Goal: Task Accomplishment & Management: Manage account settings

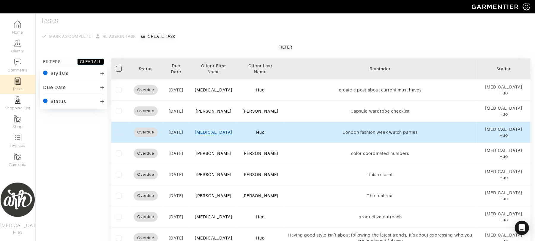
click at [222, 131] on link "[MEDICAL_DATA]" at bounding box center [213, 132] width 37 height 5
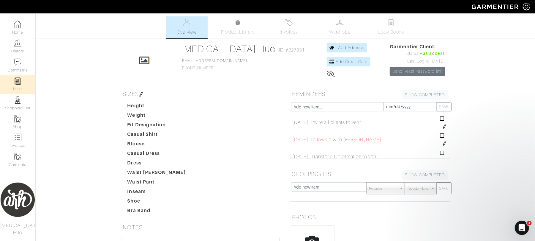
click at [14, 87] on link "Tasks" at bounding box center [17, 84] width 35 height 19
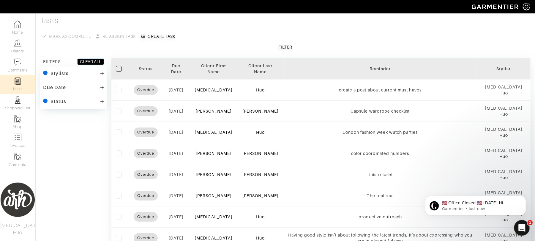
click at [519, 228] on icon "Open Intercom Messenger" at bounding box center [522, 227] width 10 height 10
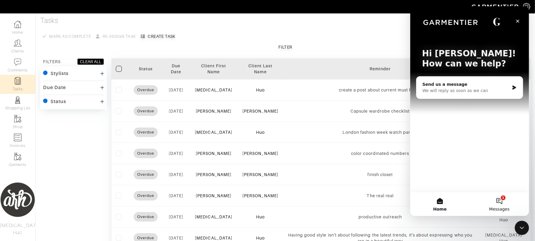
click at [505, 200] on button "1 Messages" at bounding box center [499, 204] width 59 height 24
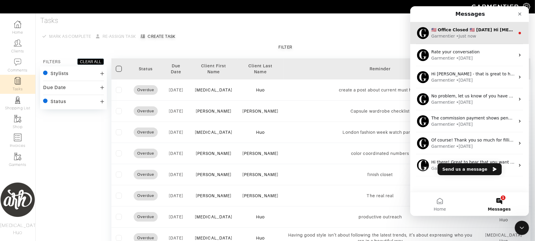
click at [500, 35] on div "Garmentier • Just now" at bounding box center [473, 36] width 84 height 6
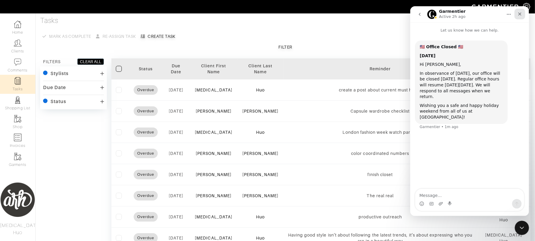
click at [520, 12] on icon "Close" at bounding box center [520, 14] width 5 height 5
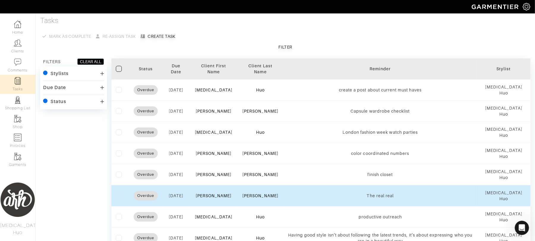
click at [120, 197] on label at bounding box center [119, 195] width 6 height 6
click at [0, 0] on input "checkbox" at bounding box center [0, 0] width 0 height 0
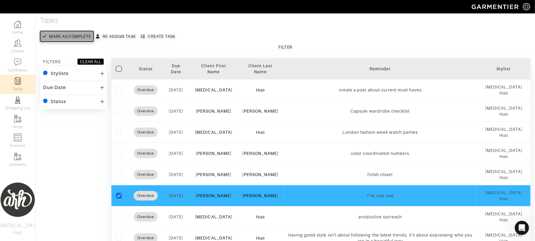
click at [71, 34] on div "Mark as complete" at bounding box center [70, 36] width 42 height 6
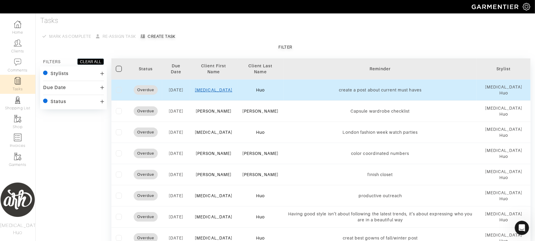
click at [218, 88] on link "[MEDICAL_DATA]" at bounding box center [213, 89] width 37 height 5
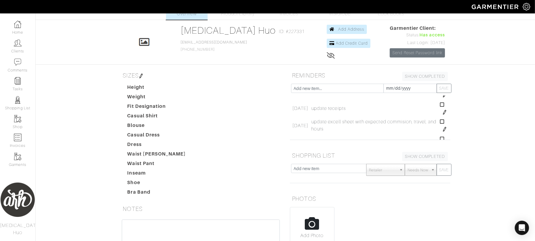
scroll to position [82, 0]
click at [21, 83] on img at bounding box center [17, 80] width 7 height 7
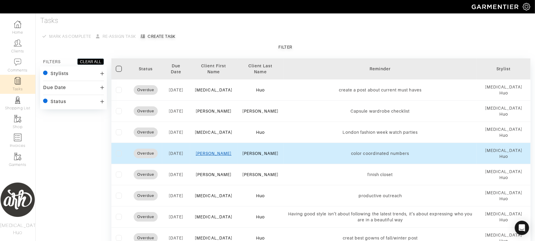
click at [218, 154] on link "[PERSON_NAME]" at bounding box center [214, 153] width 36 height 5
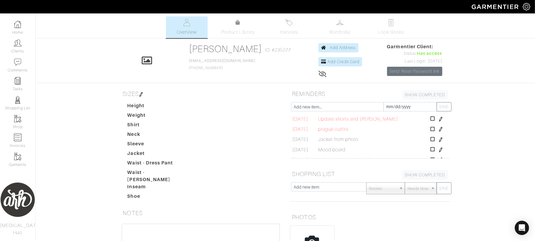
click at [439, 121] on img at bounding box center [441, 119] width 5 height 5
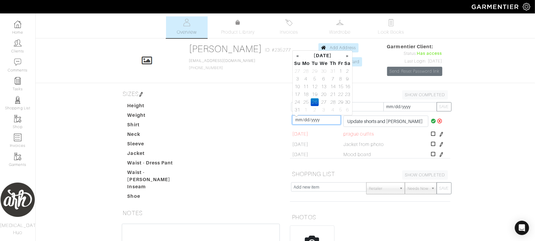
click at [322, 122] on input "[DATE]" at bounding box center [317, 119] width 48 height 9
click at [330, 110] on td "4" at bounding box center [333, 110] width 8 height 8
type input "[DATE]"
click at [431, 122] on icon at bounding box center [433, 120] width 5 height 5
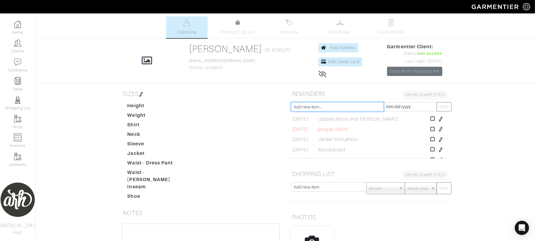
click at [323, 108] on input "text" at bounding box center [337, 106] width 93 height 9
type input "request vetir transfer"
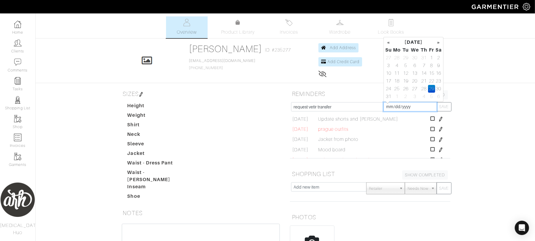
click at [404, 103] on input "[DATE]" at bounding box center [411, 106] width 54 height 9
click at [426, 97] on td "4" at bounding box center [424, 96] width 8 height 8
type input "[DATE]"
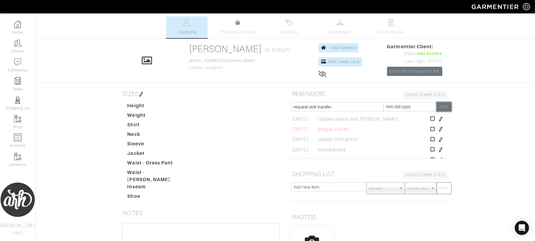
click at [443, 106] on button "SAVE" at bounding box center [444, 106] width 15 height 9
type input "[DATE]"
click at [14, 87] on link "Tasks" at bounding box center [17, 84] width 35 height 19
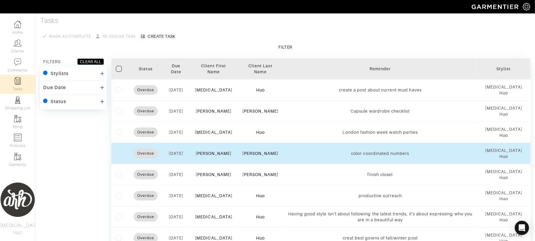
click at [219, 156] on div "[PERSON_NAME]" at bounding box center [214, 153] width 38 height 6
click at [219, 154] on link "[PERSON_NAME]" at bounding box center [214, 153] width 36 height 5
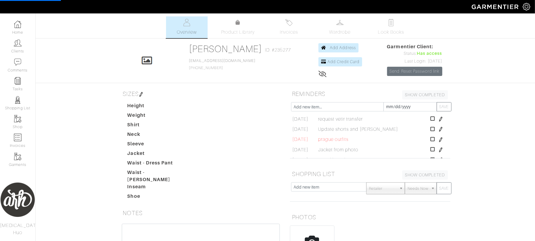
scroll to position [7, 0]
click at [431, 141] on icon at bounding box center [433, 138] width 4 height 5
click at [439, 150] on img at bounding box center [441, 148] width 5 height 5
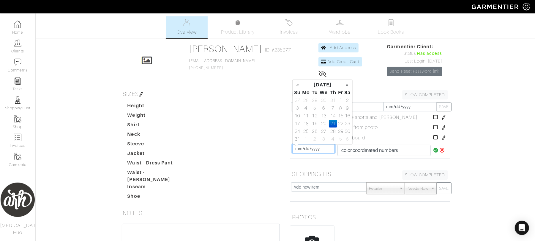
click at [318, 150] on input "[DATE]" at bounding box center [314, 148] width 43 height 9
click at [349, 87] on th "»" at bounding box center [348, 85] width 7 height 8
click at [307, 116] on td "15" at bounding box center [306, 116] width 10 height 8
type input "[DATE]"
click at [434, 150] on icon at bounding box center [436, 149] width 5 height 5
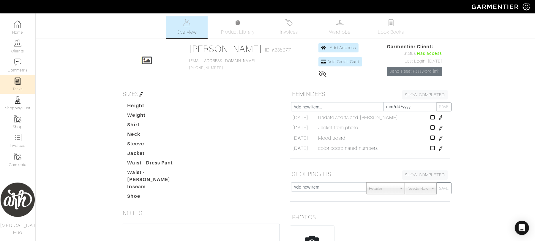
click at [18, 86] on link "Tasks" at bounding box center [17, 84] width 35 height 19
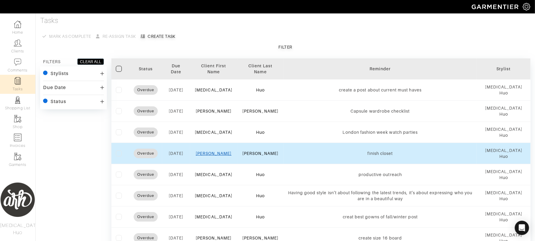
click at [215, 155] on link "[PERSON_NAME]" at bounding box center [214, 153] width 36 height 5
click at [222, 154] on link "[PERSON_NAME]" at bounding box center [214, 153] width 36 height 5
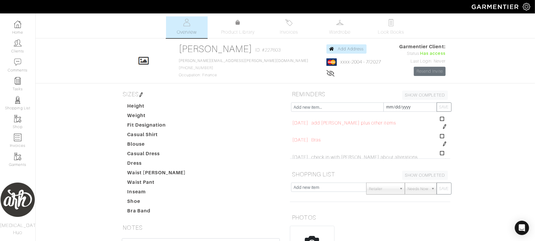
click at [443, 128] on img at bounding box center [445, 126] width 5 height 5
click at [310, 121] on input "[DATE]" at bounding box center [311, 121] width 36 height 9
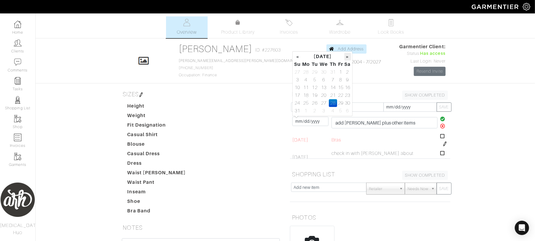
click at [347, 58] on th "»" at bounding box center [348, 57] width 7 height 8
click at [307, 87] on td "15" at bounding box center [306, 88] width 10 height 8
type input "[DATE]"
click at [441, 118] on icon at bounding box center [443, 118] width 5 height 5
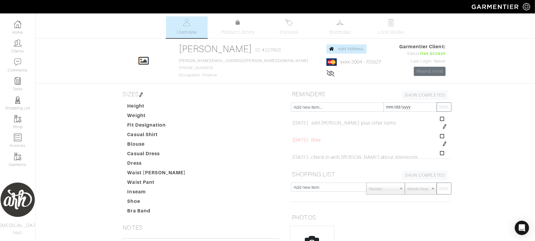
click at [443, 144] on img at bounding box center [445, 143] width 5 height 5
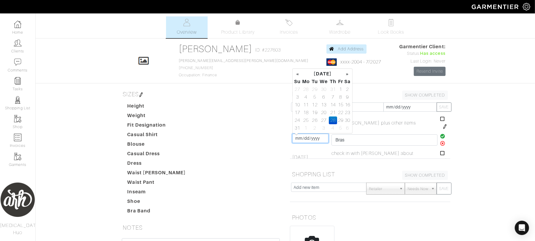
click at [311, 139] on input "[DATE]" at bounding box center [311, 137] width 36 height 9
click at [440, 144] on td at bounding box center [444, 139] width 11 height 17
click at [441, 143] on icon at bounding box center [443, 143] width 5 height 5
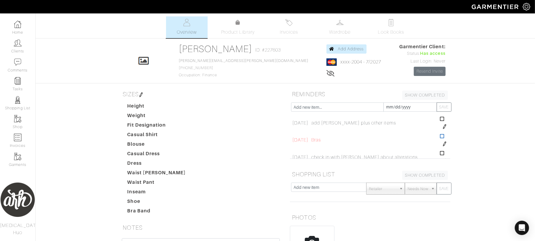
click at [440, 137] on icon at bounding box center [442, 135] width 4 height 5
click at [524, 146] on div "[PERSON_NAME] Overview Overview Product Library Invoices Wardrobe Look Books Ov…" at bounding box center [267, 175] width 535 height 318
click at [443, 128] on img at bounding box center [445, 127] width 5 height 5
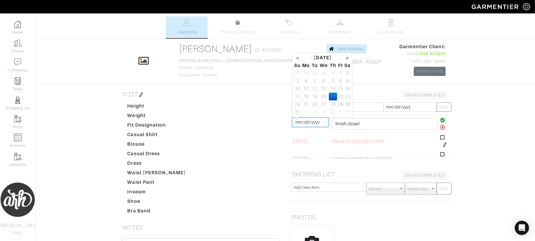
click at [310, 121] on input "[DATE]" at bounding box center [311, 121] width 36 height 9
click at [348, 55] on th "»" at bounding box center [348, 58] width 7 height 8
click at [306, 90] on td "15" at bounding box center [306, 89] width 10 height 8
type input "[DATE]"
click at [441, 120] on icon at bounding box center [443, 119] width 5 height 5
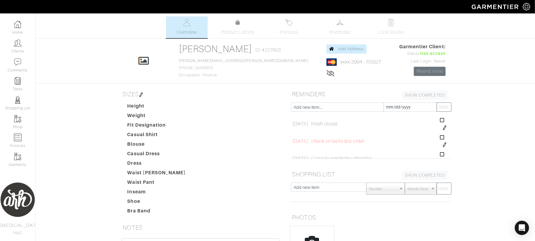
click at [439, 145] on td at bounding box center [445, 140] width 12 height 17
click at [443, 145] on img at bounding box center [445, 144] width 5 height 5
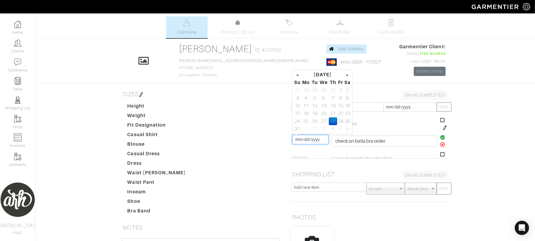
click at [304, 141] on input "[DATE]" at bounding box center [311, 139] width 36 height 9
click at [333, 128] on td "4" at bounding box center [333, 129] width 8 height 8
type input "[DATE]"
click at [441, 138] on icon at bounding box center [443, 137] width 5 height 5
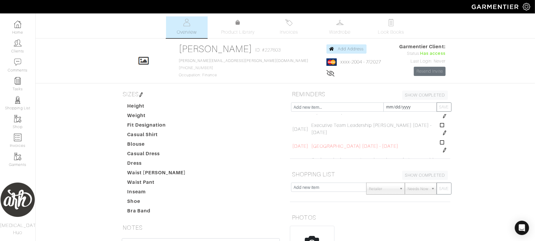
scroll to position [116, 0]
click at [440, 140] on icon at bounding box center [442, 139] width 4 height 5
click at [21, 87] on link "Tasks" at bounding box center [17, 84] width 35 height 19
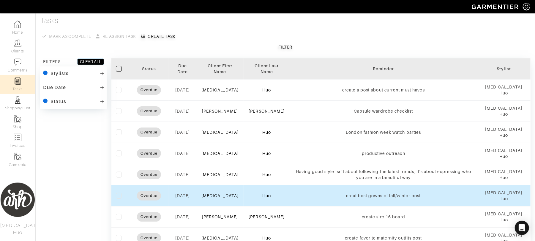
click at [118, 198] on label at bounding box center [119, 195] width 6 height 6
click at [0, 0] on input "checkbox" at bounding box center [0, 0] width 0 height 0
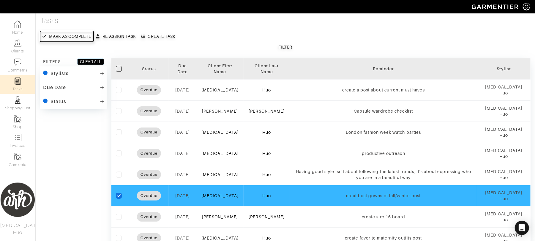
click at [69, 37] on div "Mark as complete" at bounding box center [70, 36] width 42 height 6
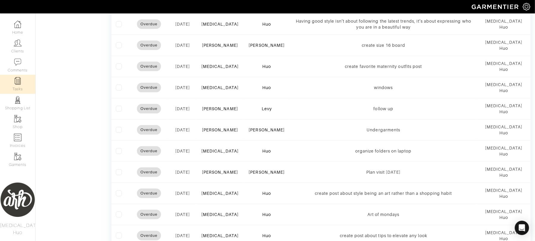
scroll to position [156, 0]
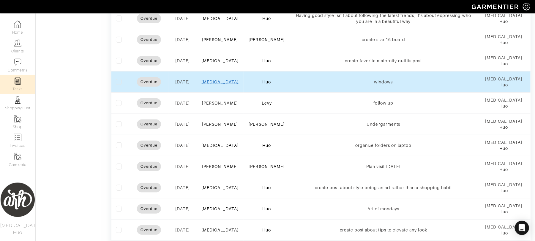
click at [222, 83] on link "[MEDICAL_DATA]" at bounding box center [220, 81] width 37 height 5
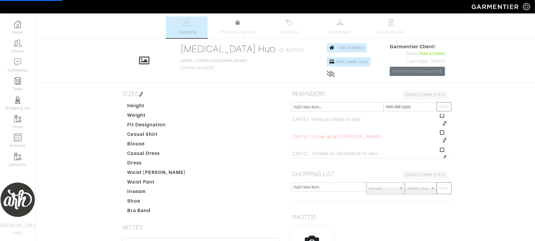
scroll to position [5, 0]
drag, startPoint x: 438, startPoint y: 137, endPoint x: 413, endPoint y: 151, distance: 28.7
click at [413, 151] on td "Transfer all information to vetir Transfer all information to vetir" at bounding box center [374, 151] width 129 height 17
click at [443, 140] on img at bounding box center [445, 138] width 5 height 5
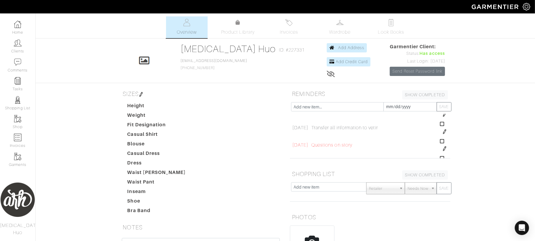
click at [440, 142] on icon at bounding box center [442, 141] width 4 height 5
click at [443, 144] on img at bounding box center [445, 143] width 5 height 5
click at [319, 138] on input "[DATE]" at bounding box center [311, 137] width 36 height 9
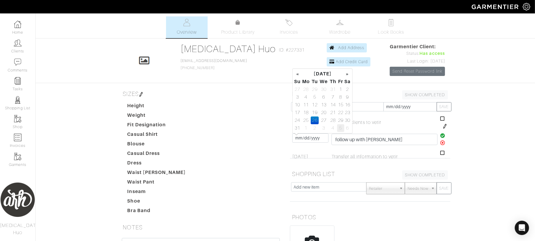
click at [340, 128] on td "5" at bounding box center [340, 128] width 7 height 8
type input "[DATE]"
click at [441, 136] on icon at bounding box center [443, 135] width 5 height 5
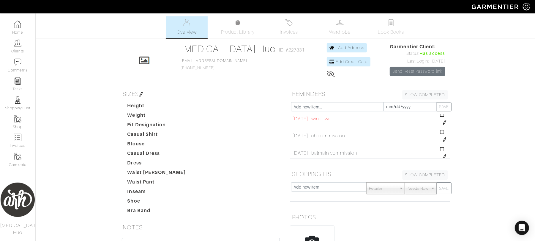
scroll to position [108, 0]
click at [443, 120] on img at bounding box center [445, 120] width 5 height 5
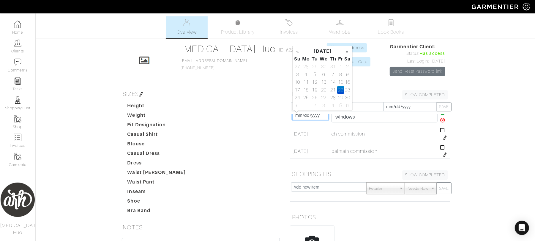
click at [309, 116] on input "[DATE]" at bounding box center [311, 115] width 36 height 9
click at [339, 105] on td "5" at bounding box center [340, 105] width 7 height 8
click at [333, 70] on td "4" at bounding box center [333, 70] width 8 height 8
type input "[DATE]"
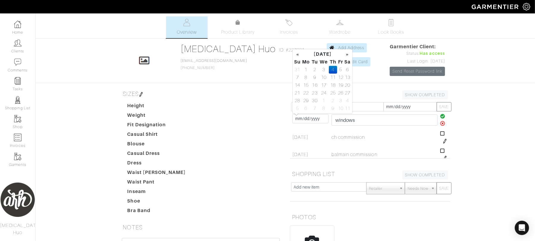
click at [441, 116] on icon at bounding box center [443, 116] width 5 height 5
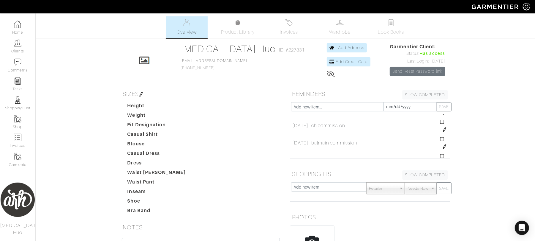
scroll to position [116, 0]
click at [443, 132] on img at bounding box center [445, 130] width 5 height 5
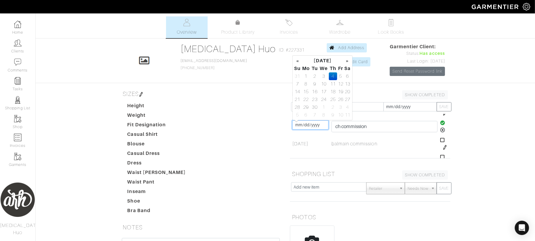
click at [307, 125] on input "[DATE]" at bounding box center [311, 124] width 36 height 9
click at [332, 84] on td "11" at bounding box center [333, 84] width 8 height 8
type input "[DATE]"
click at [441, 123] on icon at bounding box center [443, 122] width 5 height 5
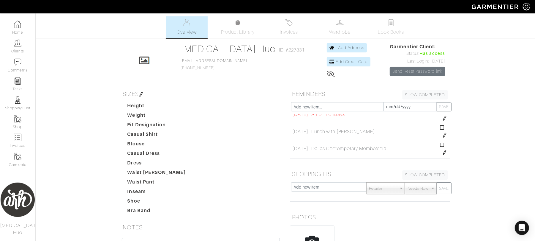
scroll to position [937, 0]
click at [333, 110] on input "text" at bounding box center [337, 106] width 93 height 9
type input "create excell sheet with dates and tasks"
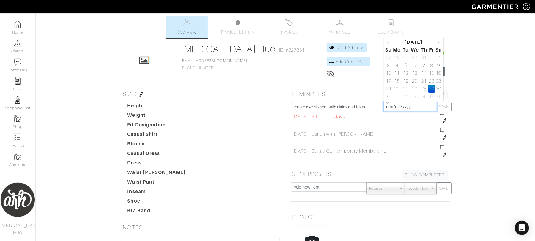
click at [395, 105] on input "[DATE]" at bounding box center [411, 106] width 54 height 9
click at [422, 98] on td "4" at bounding box center [424, 96] width 8 height 8
type input "[DATE]"
click at [447, 106] on button "SAVE" at bounding box center [444, 106] width 15 height 9
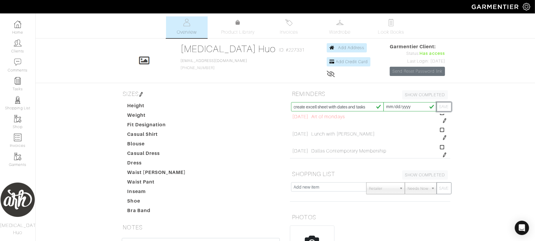
type input "[DATE]"
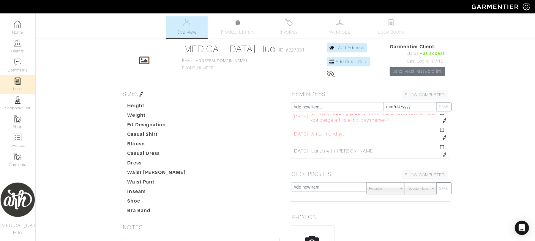
click at [23, 82] on link "Tasks" at bounding box center [17, 84] width 35 height 19
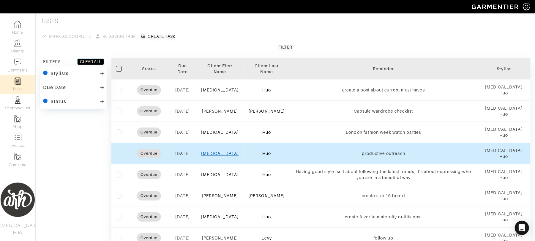
click at [223, 155] on link "[MEDICAL_DATA]" at bounding box center [220, 153] width 37 height 5
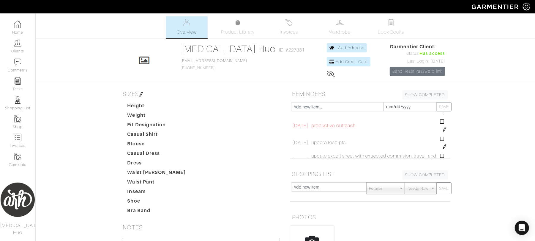
scroll to position [66, 0]
click at [443, 128] on img at bounding box center [445, 128] width 5 height 5
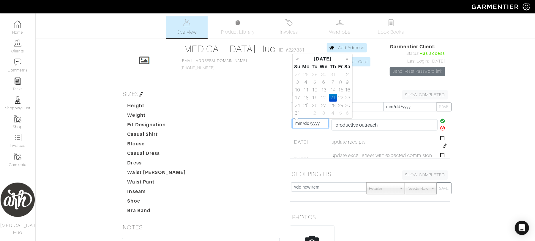
click at [312, 124] on input "[DATE]" at bounding box center [311, 123] width 36 height 9
click at [339, 115] on td "5" at bounding box center [340, 113] width 7 height 8
type input "[DATE]"
click at [441, 122] on icon at bounding box center [443, 120] width 5 height 5
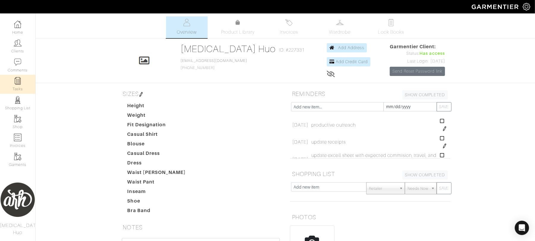
click at [15, 86] on link "Tasks" at bounding box center [17, 84] width 35 height 19
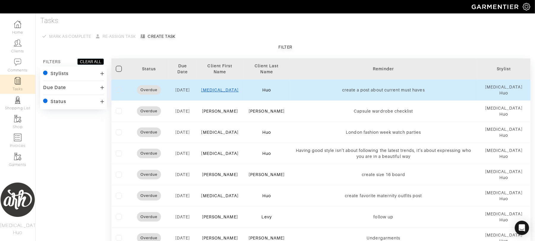
click at [223, 90] on link "[MEDICAL_DATA]" at bounding box center [220, 89] width 37 height 5
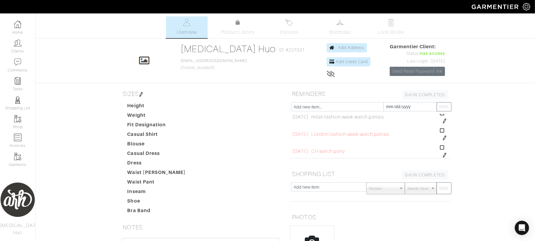
scroll to position [206, 0]
click at [443, 142] on img at bounding box center [445, 142] width 5 height 5
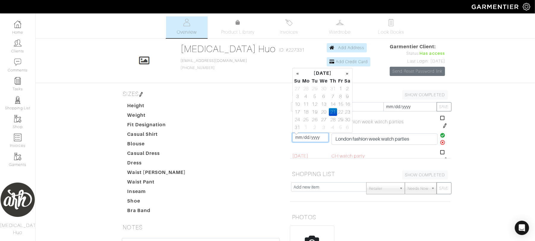
click at [312, 136] on input "[DATE]" at bounding box center [311, 137] width 36 height 9
click at [314, 129] on td "2" at bounding box center [315, 127] width 8 height 8
type input "[DATE]"
click at [441, 137] on icon at bounding box center [443, 135] width 5 height 5
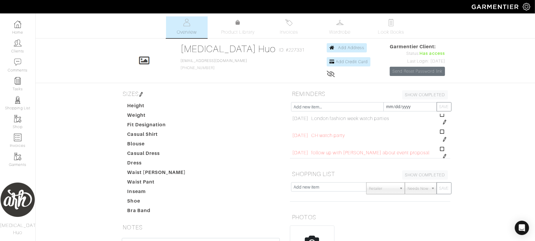
scroll to position [227, 0]
click at [443, 141] on img at bounding box center [445, 138] width 5 height 5
click at [304, 134] on input "[DATE]" at bounding box center [311, 133] width 36 height 9
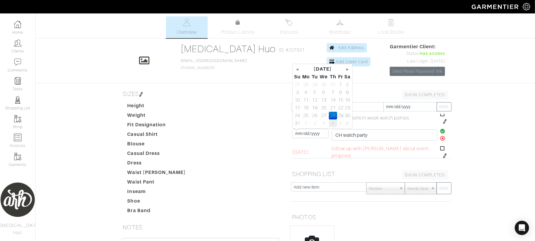
click at [331, 125] on td "4" at bounding box center [333, 123] width 8 height 8
type input "[DATE]"
click at [441, 131] on icon at bounding box center [443, 130] width 5 height 5
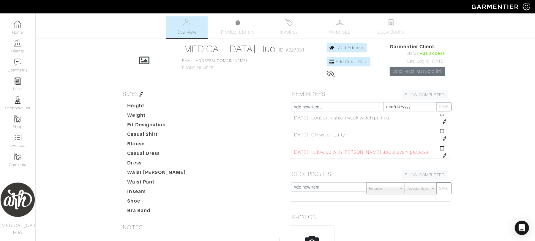
click at [443, 156] on img at bounding box center [445, 155] width 5 height 5
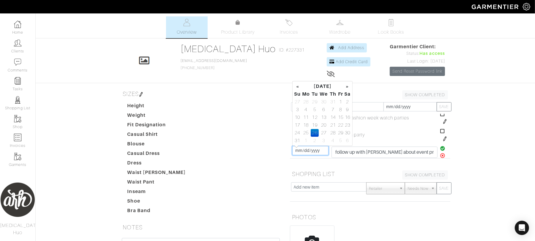
click at [315, 151] on input "[DATE]" at bounding box center [311, 150] width 36 height 9
click at [339, 140] on td "5" at bounding box center [340, 140] width 7 height 8
type input "[DATE]"
click at [441, 147] on icon at bounding box center [443, 148] width 5 height 5
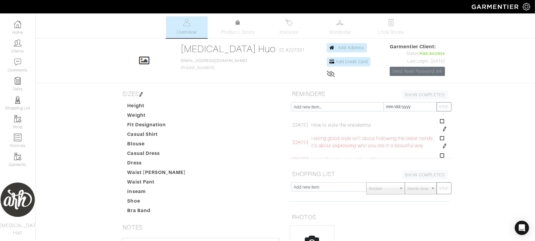
scroll to position [375, 0]
click at [443, 147] on img at bounding box center [445, 144] width 5 height 5
click at [316, 142] on input "[DATE]" at bounding box center [311, 139] width 36 height 9
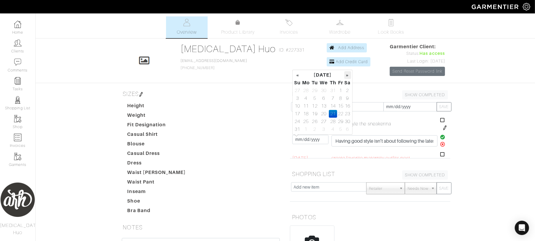
click at [348, 76] on th "»" at bounding box center [348, 75] width 7 height 8
click at [315, 99] on td "9" at bounding box center [315, 98] width 8 height 8
type input "[DATE]"
click at [441, 138] on icon at bounding box center [443, 136] width 5 height 5
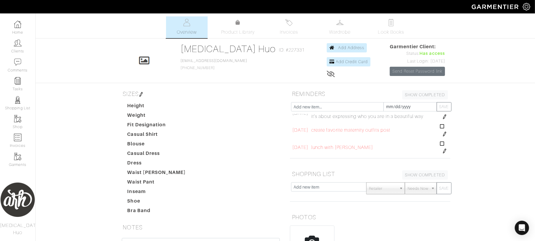
scroll to position [409, 0]
click at [443, 130] on img at bounding box center [445, 127] width 5 height 5
click at [321, 130] on input "[DATE]" at bounding box center [311, 129] width 36 height 9
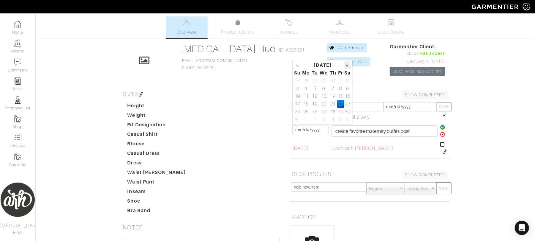
click at [345, 67] on th "»" at bounding box center [348, 65] width 7 height 8
click at [332, 89] on td "11" at bounding box center [333, 88] width 8 height 8
type input "[DATE]"
click at [441, 129] on icon at bounding box center [443, 127] width 5 height 5
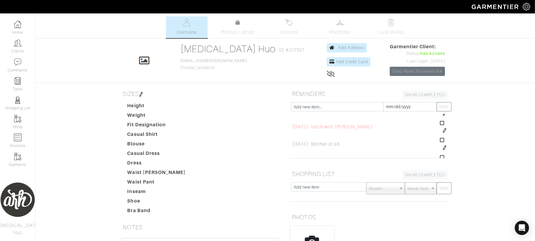
scroll to position [428, 0]
click at [443, 128] on img at bounding box center [445, 125] width 5 height 5
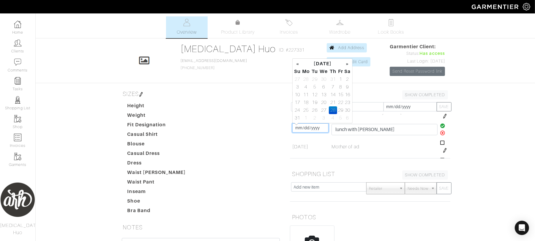
click at [313, 127] on input "[DATE]" at bounding box center [311, 127] width 36 height 9
click at [349, 64] on th "»" at bounding box center [348, 64] width 7 height 8
click at [337, 87] on td "12" at bounding box center [340, 87] width 7 height 8
type input "[DATE]"
click at [441, 128] on icon at bounding box center [443, 125] width 5 height 5
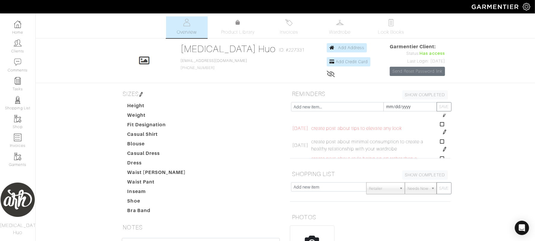
scroll to position [706, 0]
click at [443, 125] on img at bounding box center [445, 122] width 5 height 5
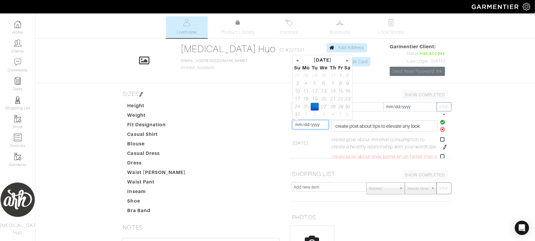
click at [310, 125] on input "[DATE]" at bounding box center [311, 124] width 36 height 9
click at [349, 59] on th "»" at bounding box center [348, 60] width 7 height 8
click at [307, 90] on td "15" at bounding box center [306, 91] width 10 height 8
click at [313, 90] on td "16" at bounding box center [315, 91] width 8 height 8
type input "[DATE]"
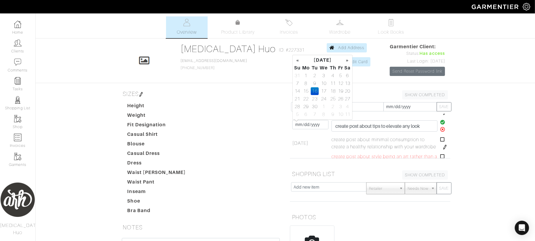
click at [441, 122] on icon at bounding box center [443, 122] width 5 height 5
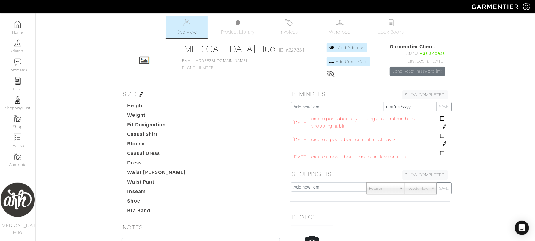
scroll to position [740, 0]
click at [443, 125] on img at bounding box center [445, 122] width 5 height 5
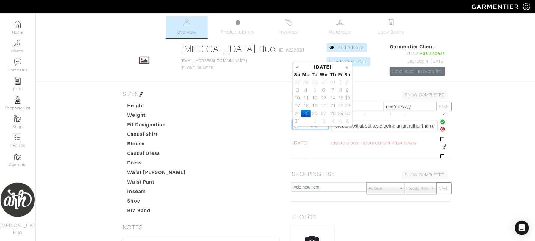
click at [315, 129] on input "[DATE]" at bounding box center [311, 124] width 36 height 9
click at [345, 68] on th "»" at bounding box center [348, 67] width 7 height 8
click at [335, 99] on td "18" at bounding box center [333, 98] width 8 height 8
type input "[DATE]"
click at [441, 124] on icon at bounding box center [443, 121] width 5 height 5
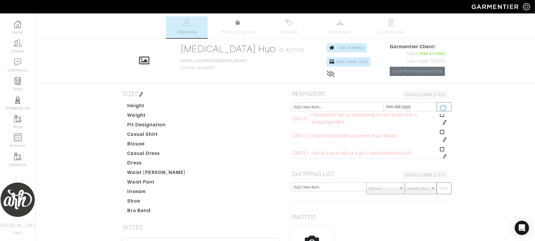
scroll to position [736, 0]
click at [443, 145] on img at bounding box center [445, 143] width 5 height 5
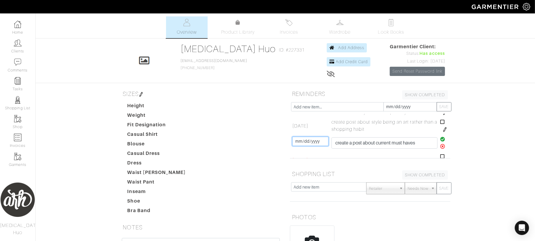
click at [321, 146] on input "[DATE]" at bounding box center [311, 140] width 36 height 9
click at [348, 86] on th "»" at bounding box center [348, 84] width 7 height 8
click at [342, 113] on td "19" at bounding box center [340, 115] width 7 height 8
type input "[DATE]"
click at [441, 141] on icon at bounding box center [443, 138] width 5 height 5
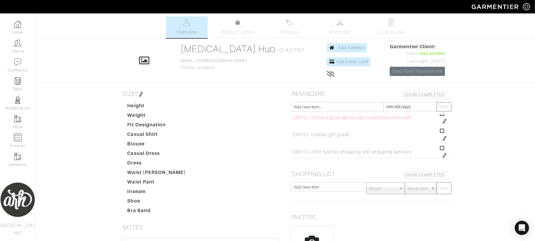
scroll to position [776, 0]
click at [443, 123] on img at bounding box center [445, 120] width 5 height 5
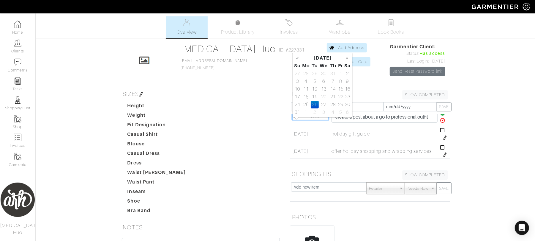
click at [309, 120] on input "[DATE]" at bounding box center [311, 115] width 36 height 9
click at [349, 57] on th "»" at bounding box center [348, 58] width 7 height 8
click at [313, 95] on td "23" at bounding box center [315, 97] width 8 height 8
type input "[DATE]"
click at [441, 115] on icon at bounding box center [443, 113] width 5 height 5
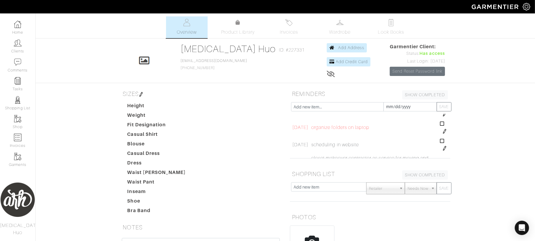
scroll to position [860, 0]
click at [443, 124] on img at bounding box center [445, 121] width 5 height 5
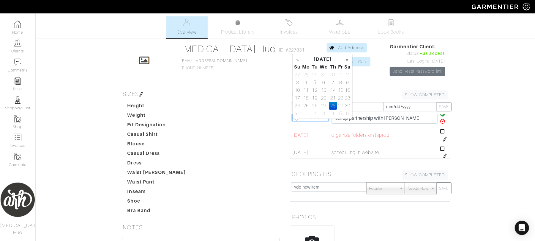
click at [311, 121] on input "[DATE]" at bounding box center [311, 116] width 36 height 9
click at [349, 56] on th "»" at bounding box center [348, 59] width 7 height 8
click at [332, 100] on td "25" at bounding box center [333, 98] width 8 height 8
type input "[DATE]"
click at [441, 116] on icon at bounding box center [443, 113] width 5 height 5
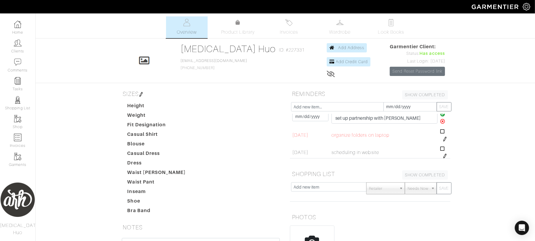
scroll to position [860, 0]
click at [443, 141] on img at bounding box center [445, 138] width 5 height 5
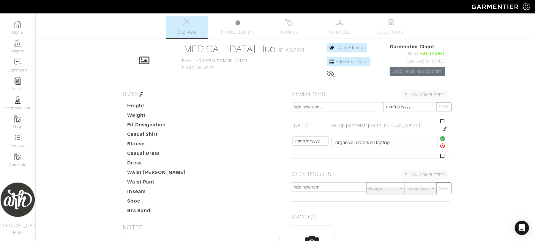
scroll to position [868, 0]
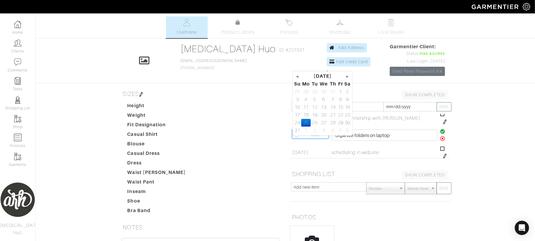
click at [310, 138] on input "[DATE]" at bounding box center [311, 133] width 36 height 9
click at [347, 78] on th "»" at bounding box center [348, 76] width 7 height 8
click at [340, 114] on td "26" at bounding box center [340, 115] width 7 height 8
type input "[DATE]"
click at [441, 133] on icon at bounding box center [443, 131] width 5 height 5
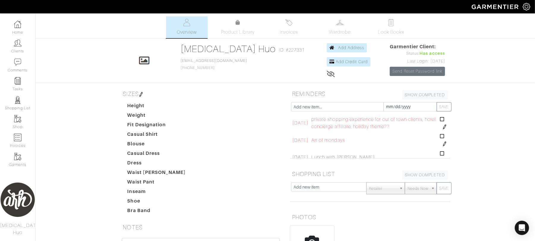
scroll to position [932, 0]
click at [443, 128] on img at bounding box center [445, 126] width 5 height 5
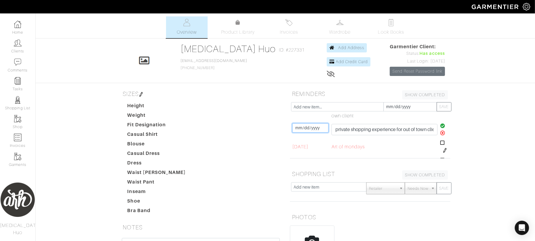
click at [310, 132] on input "[DATE]" at bounding box center [311, 127] width 36 height 9
click at [347, 70] on th "»" at bounding box center [348, 71] width 7 height 8
click at [311, 118] on td "30" at bounding box center [315, 117] width 8 height 8
type input "[DATE]"
click at [441, 128] on icon at bounding box center [443, 125] width 5 height 5
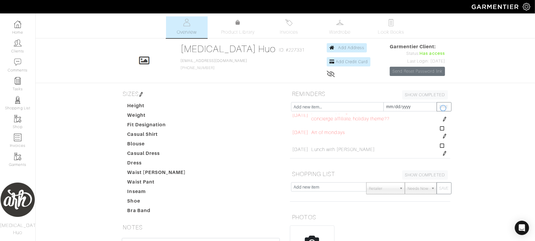
scroll to position [928, 0]
click at [443, 149] on img at bounding box center [445, 146] width 5 height 5
click at [315, 117] on input "[DATE]" at bounding box center [311, 112] width 36 height 9
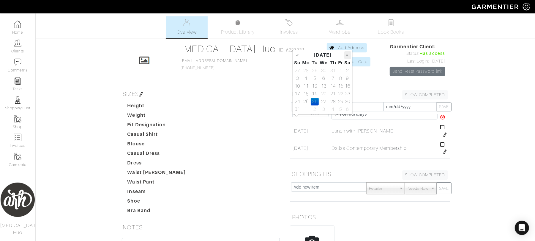
click at [347, 55] on th "»" at bounding box center [348, 55] width 7 height 8
click at [336, 103] on td "2" at bounding box center [333, 102] width 8 height 8
type input "[DATE]"
click at [441, 112] on icon at bounding box center [443, 109] width 5 height 5
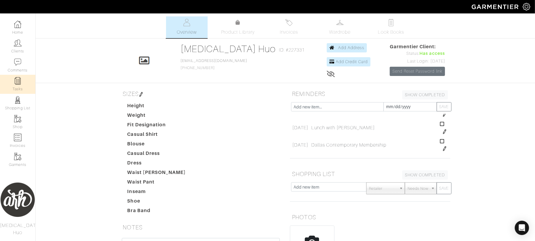
click at [19, 84] on img at bounding box center [17, 80] width 7 height 7
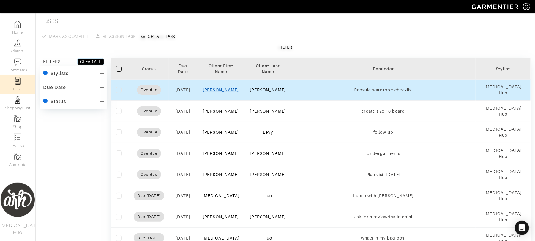
click at [224, 87] on link "[PERSON_NAME]" at bounding box center [221, 89] width 36 height 5
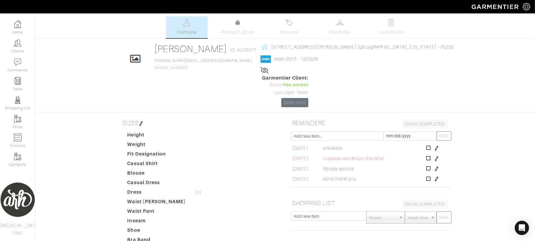
click at [435, 156] on img at bounding box center [437, 158] width 5 height 5
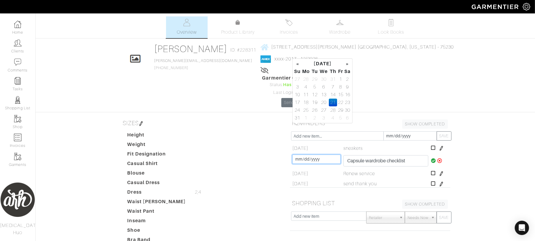
click at [311, 154] on input "[DATE]" at bounding box center [317, 158] width 48 height 9
click at [315, 118] on td "2" at bounding box center [315, 118] width 8 height 8
type input "[DATE]"
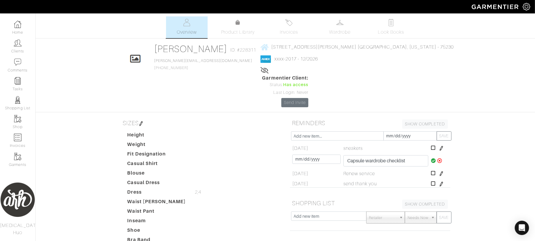
click at [431, 158] on icon at bounding box center [433, 160] width 5 height 5
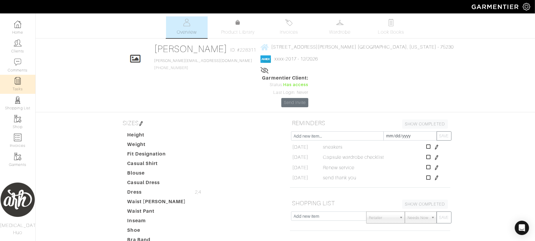
click at [25, 84] on link "Tasks" at bounding box center [17, 84] width 35 height 19
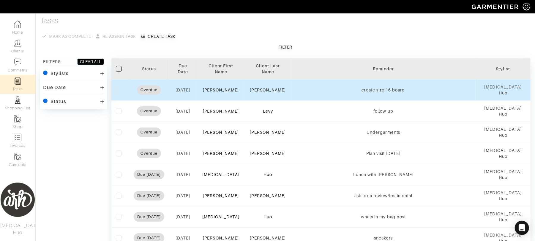
click at [223, 89] on td "[PERSON_NAME]" at bounding box center [220, 89] width 47 height 21
click at [223, 87] on link "[PERSON_NAME]" at bounding box center [221, 89] width 36 height 5
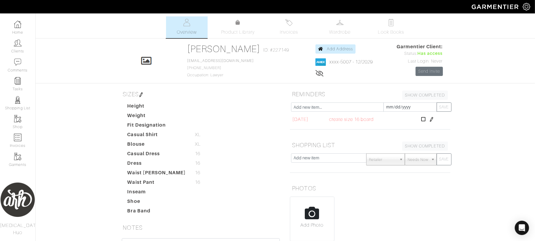
click at [434, 120] on img at bounding box center [432, 119] width 5 height 5
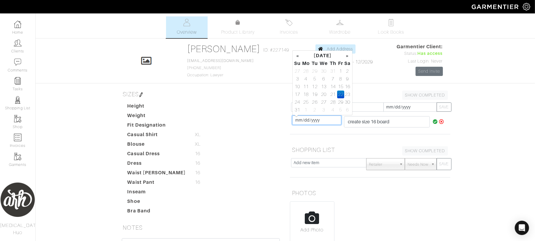
click at [321, 120] on input "[DATE]" at bounding box center [317, 119] width 49 height 9
click at [315, 109] on td "2" at bounding box center [315, 110] width 8 height 8
type input "[DATE]"
click at [433, 123] on icon at bounding box center [435, 121] width 5 height 5
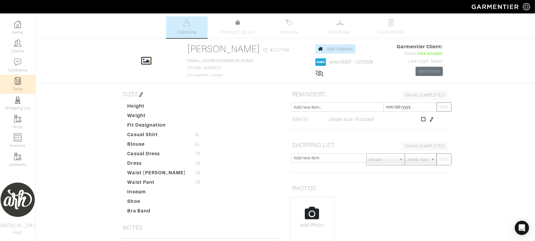
click at [21, 84] on link "Tasks" at bounding box center [17, 84] width 35 height 19
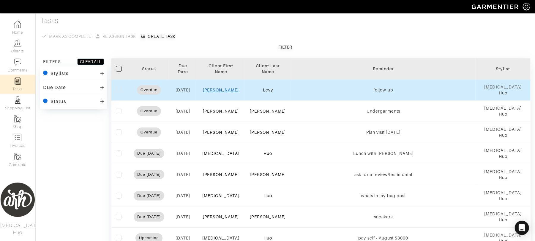
click at [231, 87] on link "[PERSON_NAME]" at bounding box center [221, 89] width 36 height 5
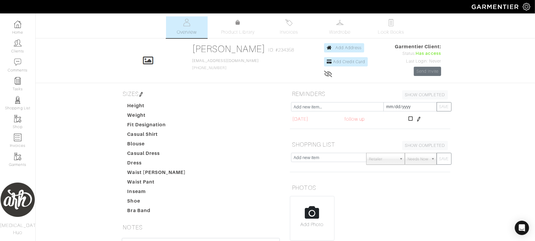
click at [422, 120] on img at bounding box center [419, 119] width 5 height 5
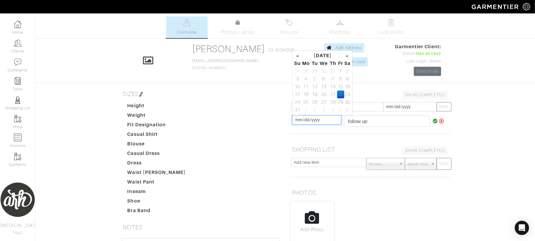
click at [320, 120] on input "[DATE]" at bounding box center [317, 119] width 49 height 9
click at [313, 111] on td "2" at bounding box center [315, 110] width 8 height 8
type input "[DATE]"
click at [434, 122] on icon at bounding box center [435, 120] width 5 height 5
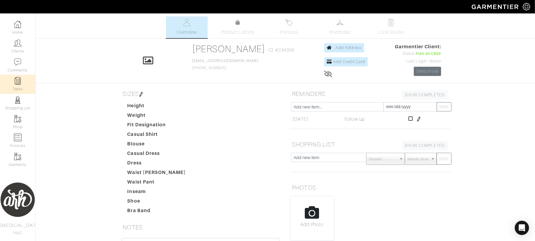
click at [17, 86] on link "Tasks" at bounding box center [17, 84] width 35 height 19
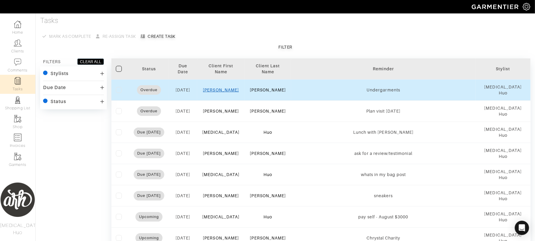
click at [227, 87] on link "[PERSON_NAME]" at bounding box center [221, 89] width 36 height 5
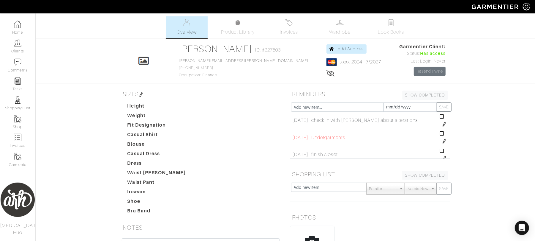
scroll to position [29, 0]
click at [442, 132] on img at bounding box center [444, 131] width 5 height 5
click at [309, 126] on input "[DATE]" at bounding box center [311, 126] width 36 height 9
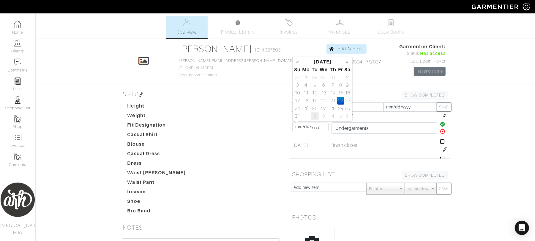
click at [314, 117] on td "2" at bounding box center [315, 116] width 8 height 8
type input "[DATE]"
click at [441, 124] on icon at bounding box center [443, 124] width 5 height 5
click at [442, 150] on img at bounding box center [444, 149] width 5 height 5
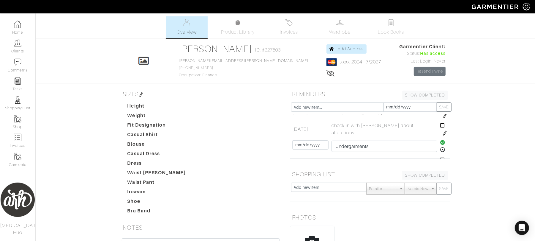
click at [400, 136] on td "check in with [PERSON_NAME] about alterations check in with [PERSON_NAME] about…" at bounding box center [384, 128] width 109 height 17
click at [441, 142] on icon at bounding box center [443, 142] width 5 height 5
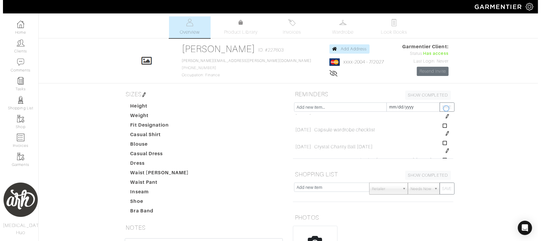
scroll to position [0, 0]
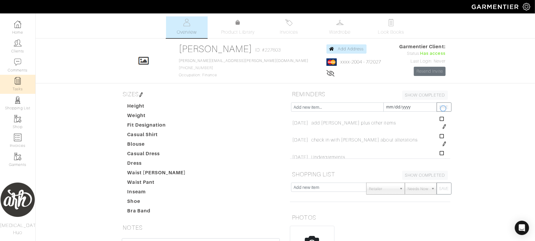
click at [19, 80] on img at bounding box center [17, 80] width 7 height 7
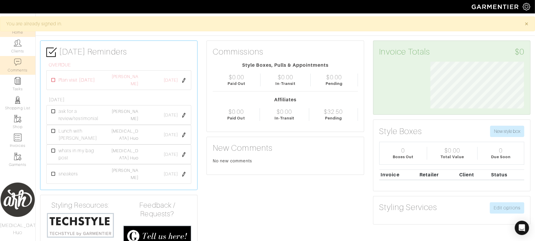
scroll to position [47, 103]
click at [20, 50] on link "Clients" at bounding box center [17, 46] width 35 height 19
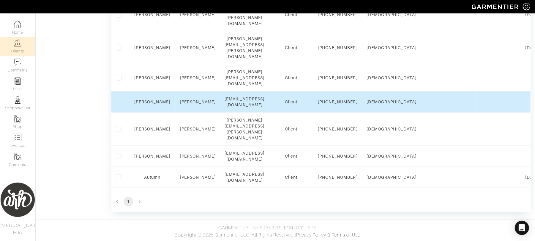
scroll to position [483, 0]
